Goal: Information Seeking & Learning: Check status

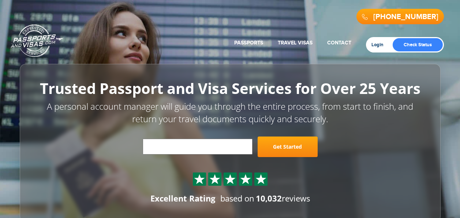
click at [379, 44] on link "Login" at bounding box center [380, 45] width 17 height 6
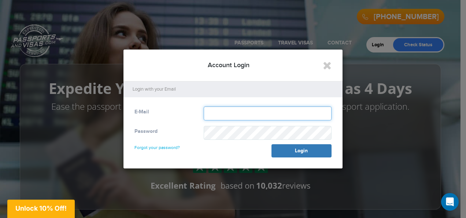
click at [215, 112] on input "text" at bounding box center [268, 113] width 128 height 14
type input "**********"
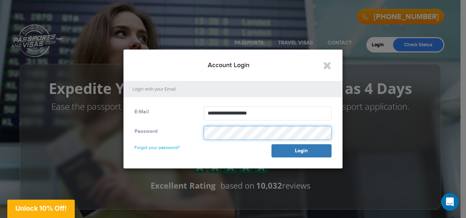
click at [271, 144] on button "Login" at bounding box center [301, 150] width 60 height 13
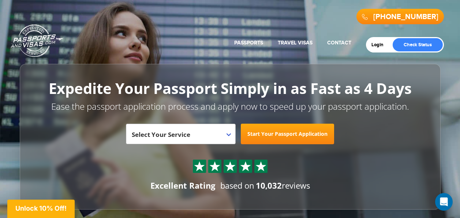
click at [378, 40] on div "Login Check Status" at bounding box center [405, 44] width 78 height 15
click at [374, 42] on link "Login" at bounding box center [380, 45] width 17 height 6
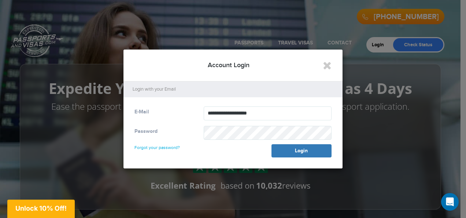
click at [166, 146] on link "Forgot your password?" at bounding box center [156, 144] width 45 height 12
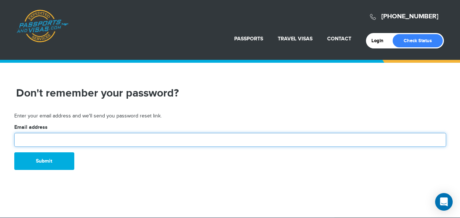
click at [103, 144] on input "text" at bounding box center [230, 140] width 432 height 14
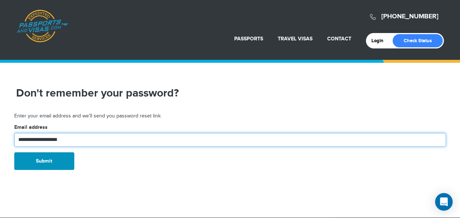
type input "**********"
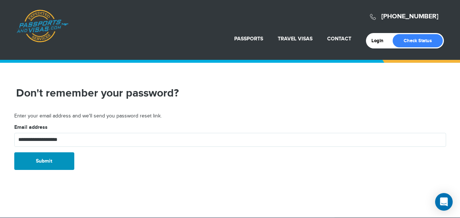
click at [40, 153] on button "Submit" at bounding box center [44, 161] width 60 height 18
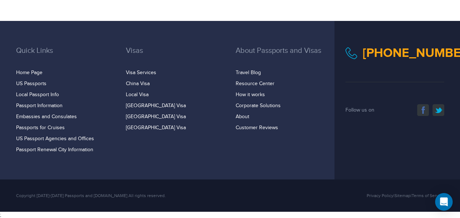
scroll to position [148, 0]
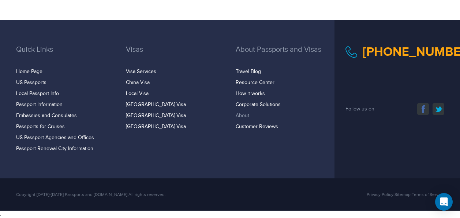
click at [245, 114] on link "About" at bounding box center [243, 115] width 14 height 6
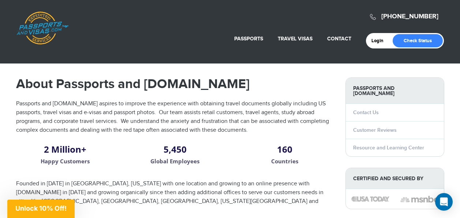
click at [426, 48] on div "Login Check Status" at bounding box center [405, 40] width 78 height 15
click at [425, 41] on link "Check Status" at bounding box center [418, 40] width 50 height 13
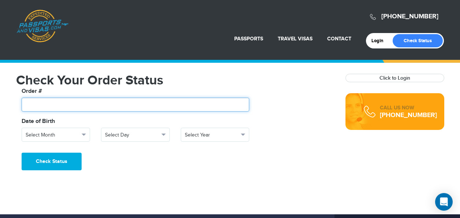
click at [75, 106] on input "text" at bounding box center [136, 104] width 228 height 14
type input "*******"
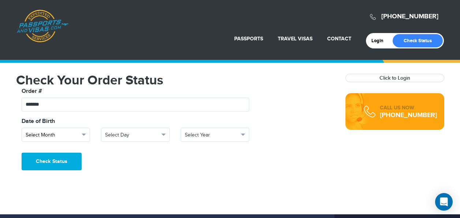
click at [69, 131] on span "Select Month" at bounding box center [53, 134] width 54 height 7
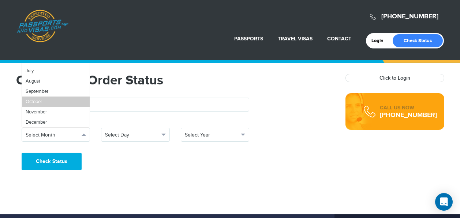
click at [44, 99] on link "October" at bounding box center [56, 101] width 68 height 10
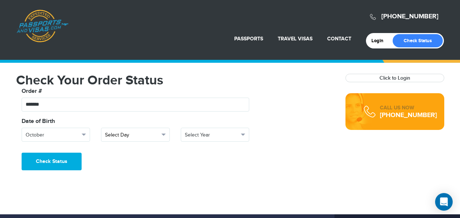
click at [160, 131] on button "Select Day" at bounding box center [135, 134] width 69 height 14
click at [125, 182] on link "25" at bounding box center [135, 183] width 68 height 10
click at [241, 131] on button "Select Year" at bounding box center [215, 134] width 69 height 14
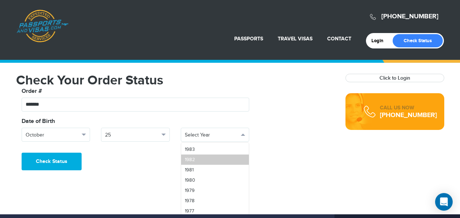
click at [207, 159] on link "1982" at bounding box center [215, 159] width 68 height 10
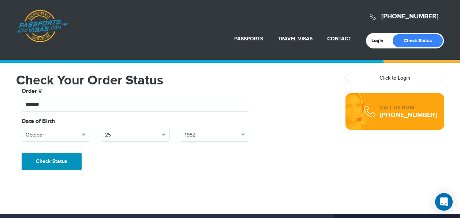
click at [34, 162] on button "Check Status" at bounding box center [52, 161] width 60 height 18
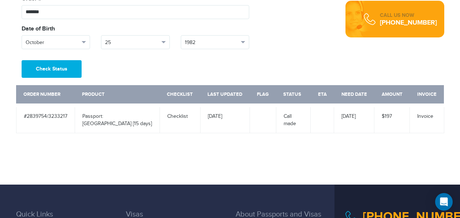
scroll to position [110, 0]
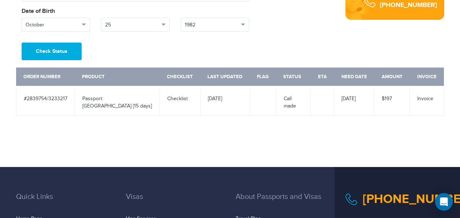
click at [57, 95] on td "#2839754/3233217" at bounding box center [45, 102] width 59 height 28
click at [100, 101] on td "Passport: [GEOGRAPHIC_DATA] [15 days]" at bounding box center [117, 102] width 85 height 28
click at [57, 49] on button "Check Status" at bounding box center [52, 51] width 60 height 18
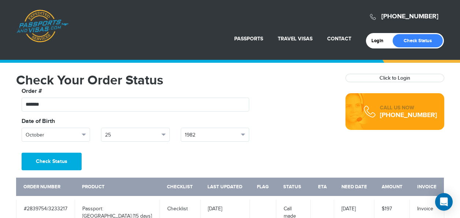
click at [371, 78] on strong "Click to Login" at bounding box center [395, 78] width 98 height 8
click at [394, 79] on link "Click to Login" at bounding box center [395, 78] width 31 height 6
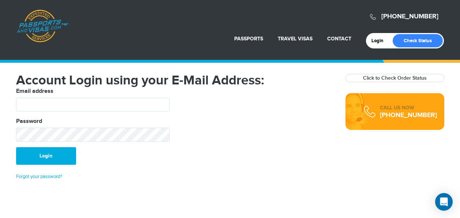
click at [71, 96] on div "Email address" at bounding box center [93, 99] width 154 height 25
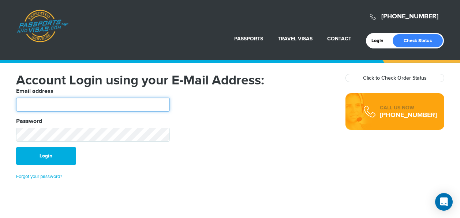
click at [75, 105] on input "text" at bounding box center [93, 104] width 154 height 14
type input "**********"
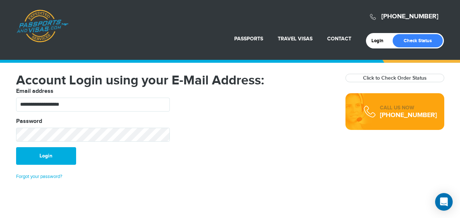
click at [66, 142] on div "**********" at bounding box center [93, 117] width 165 height 60
